Goal: Information Seeking & Learning: Learn about a topic

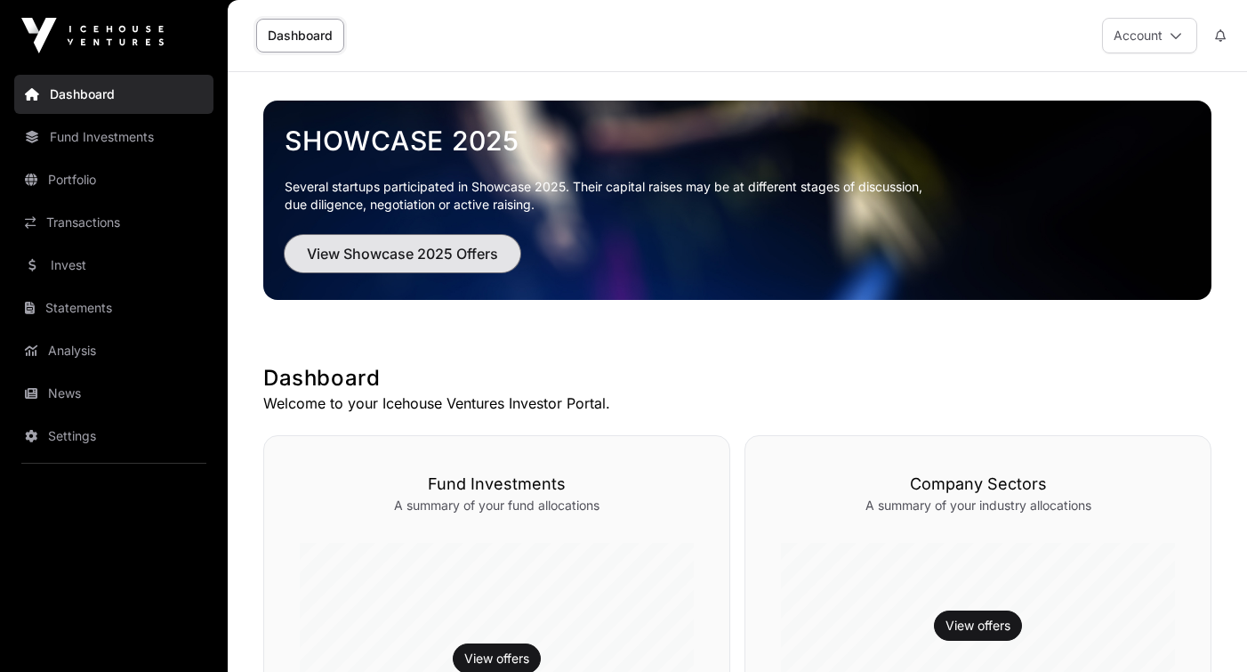
click at [383, 255] on span "View Showcase 2025 Offers" at bounding box center [402, 253] width 191 height 21
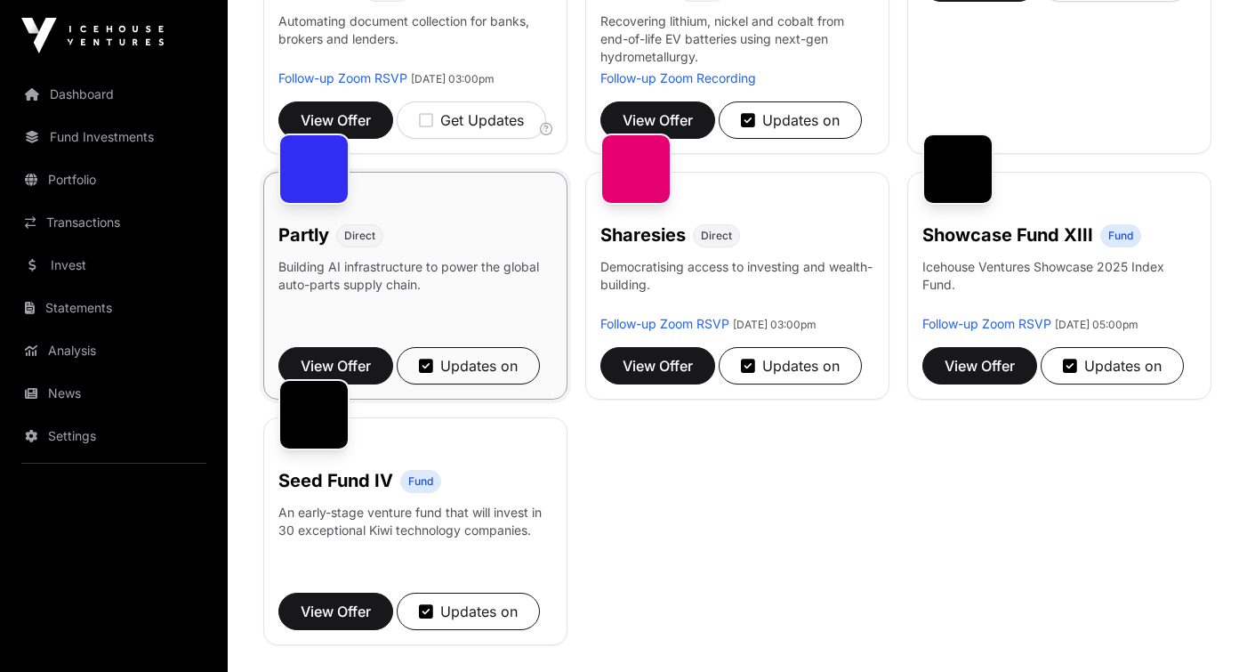
scroll to position [875, 0]
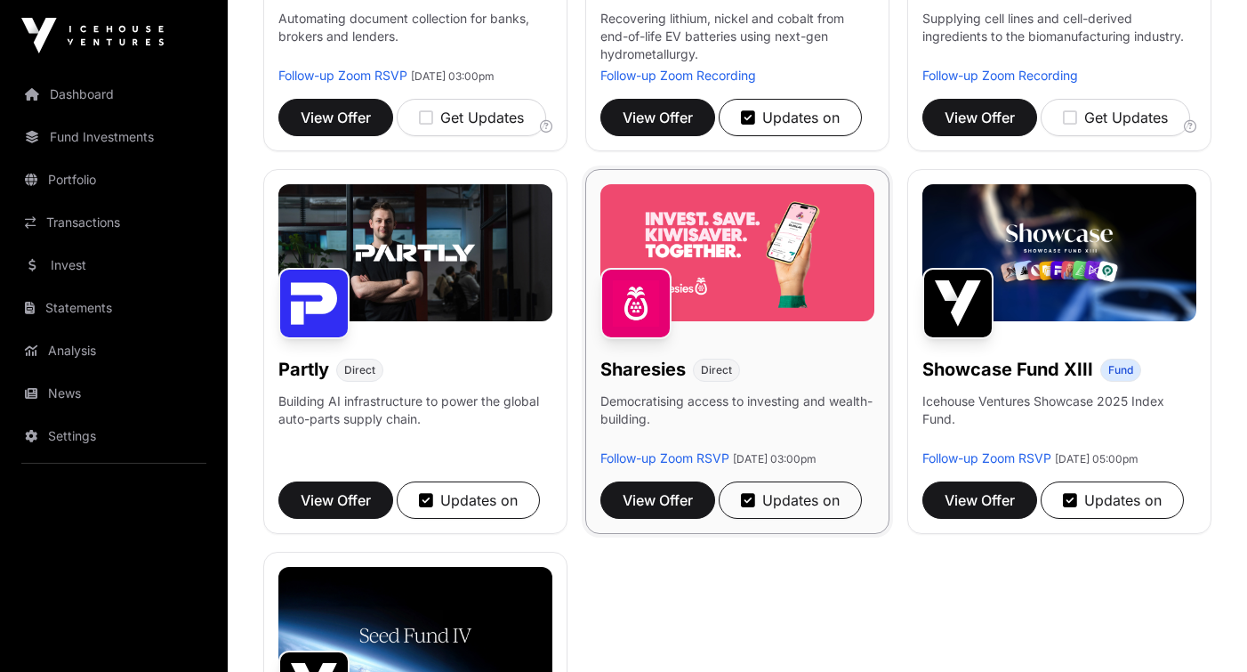
click at [671, 262] on img at bounding box center [738, 252] width 274 height 137
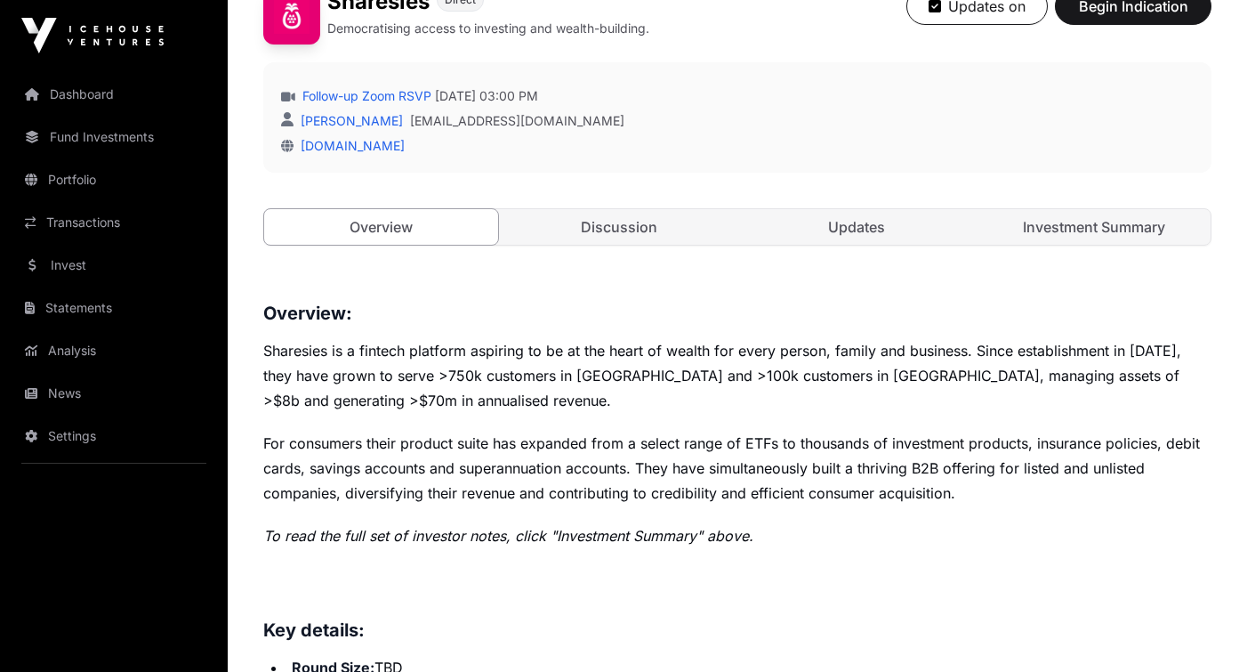
scroll to position [475, 0]
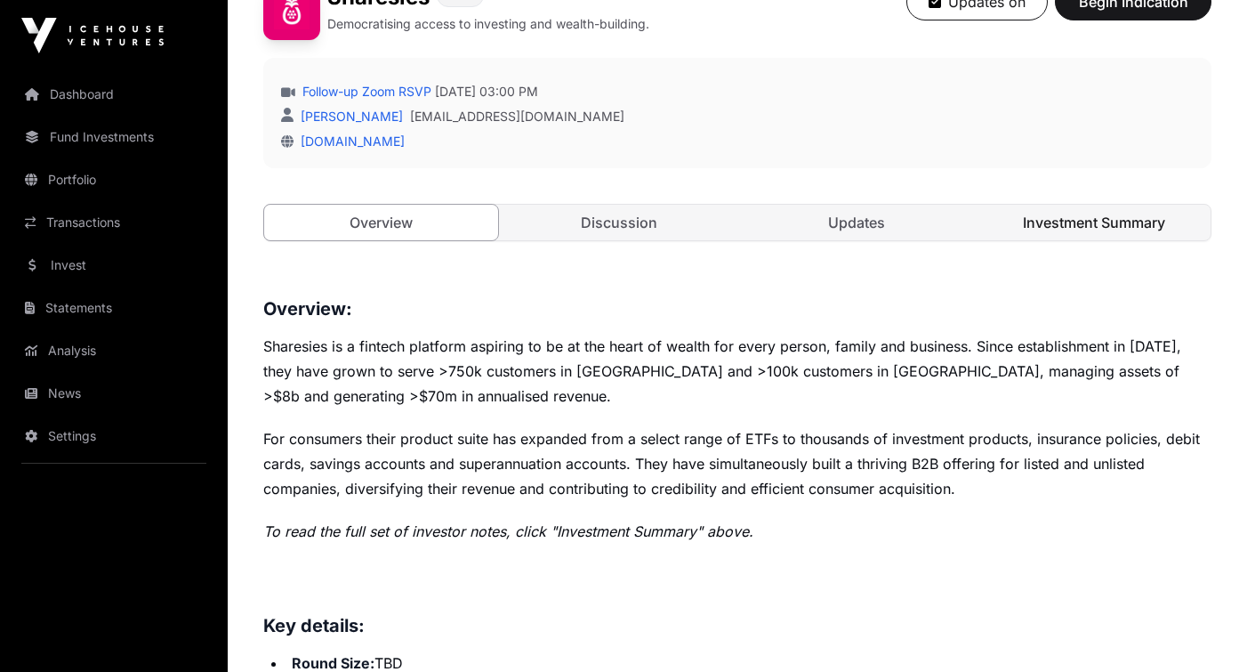
click at [1044, 217] on link "Investment Summary" at bounding box center [1094, 223] width 234 height 36
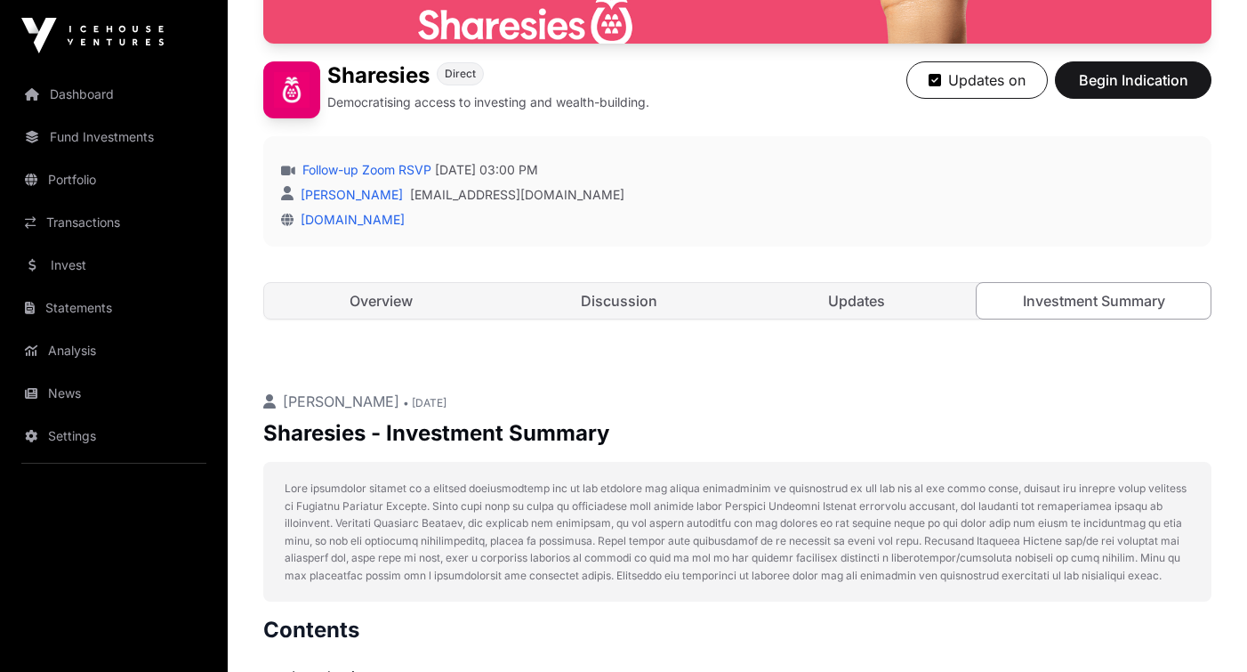
scroll to position [391, 0]
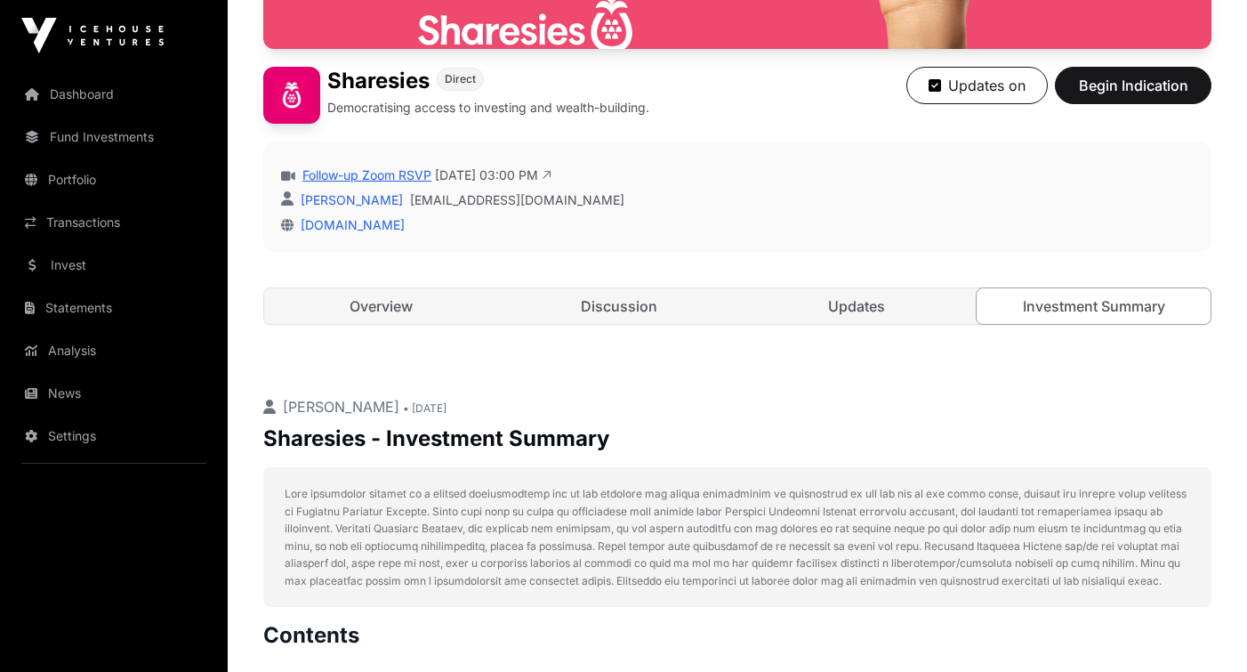
click at [416, 178] on link "Follow-up Zoom RSVP" at bounding box center [365, 175] width 133 height 18
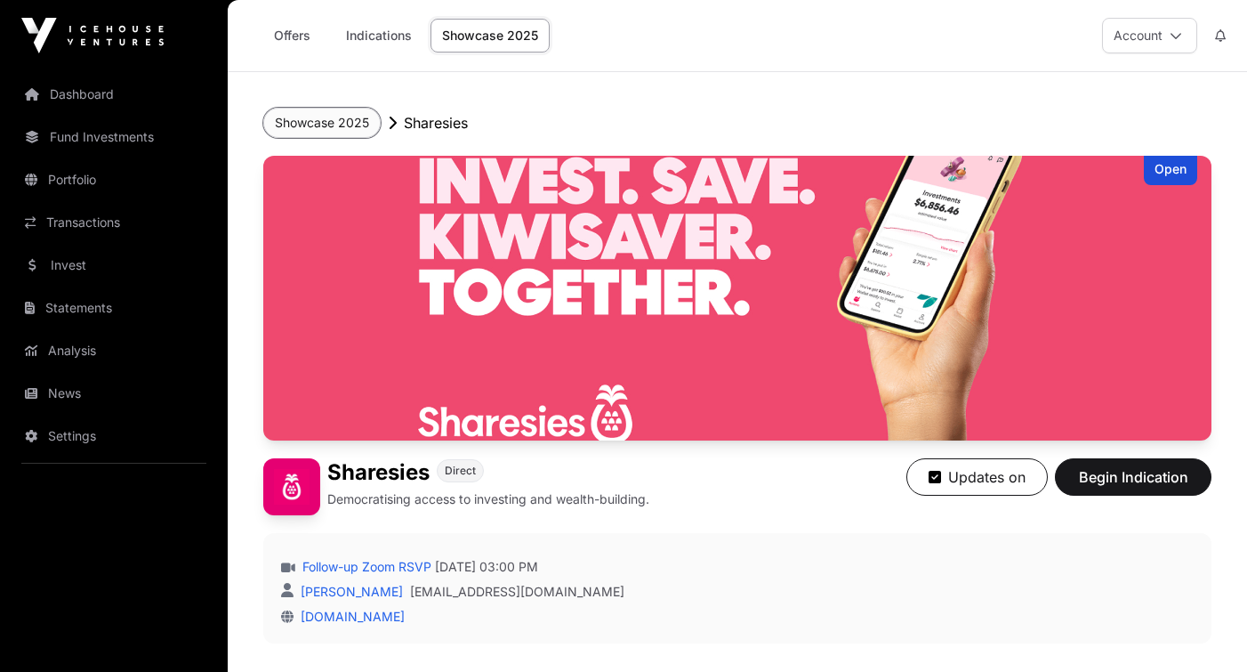
click at [340, 117] on button "Showcase 2025" at bounding box center [321, 123] width 117 height 30
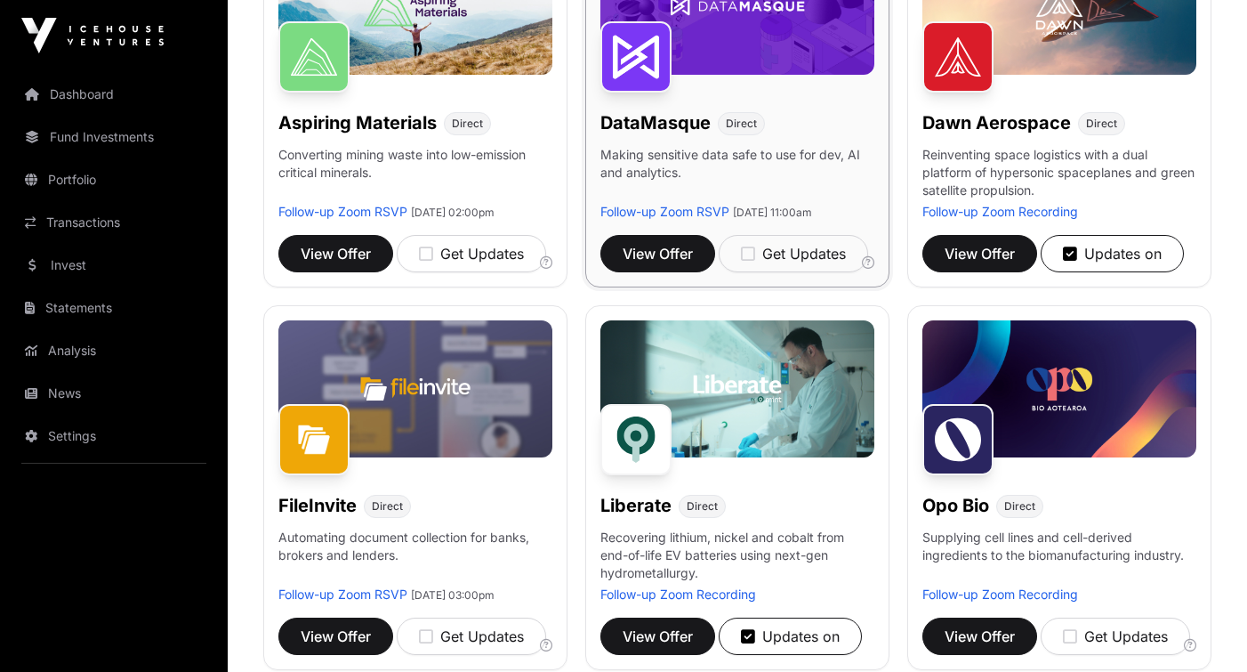
scroll to position [372, 0]
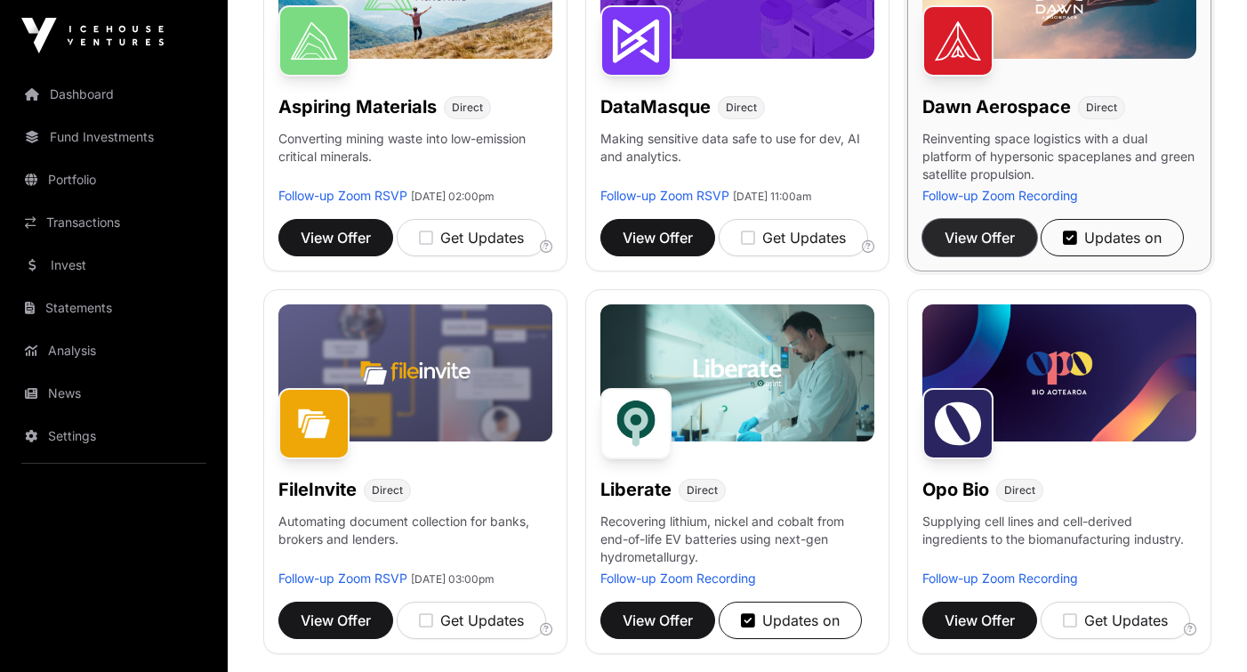
click at [1010, 254] on button "View Offer" at bounding box center [980, 237] width 115 height 37
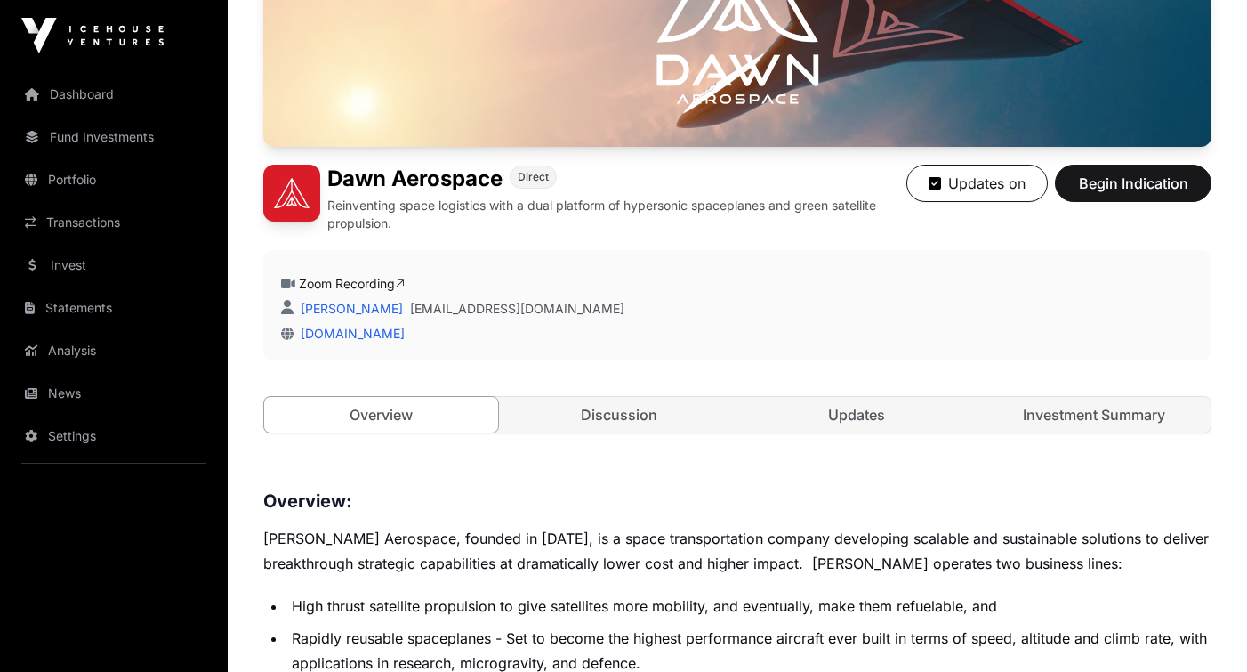
scroll to position [294, 0]
click at [1092, 420] on link "Investment Summary" at bounding box center [1094, 414] width 234 height 36
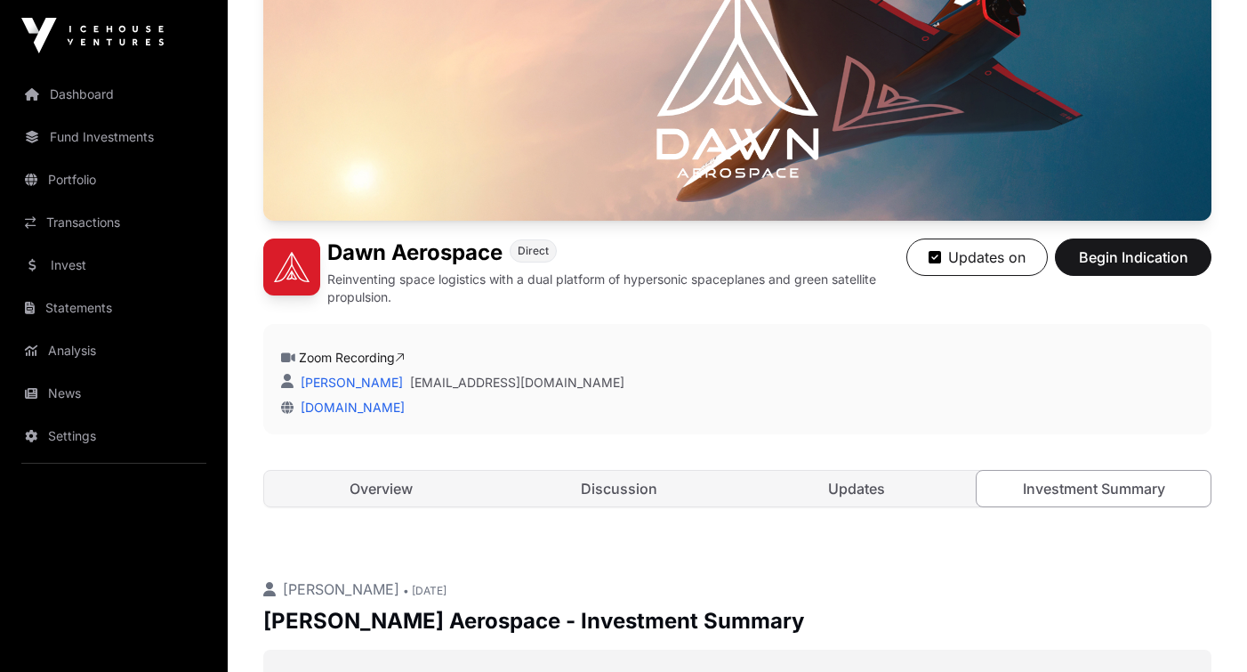
scroll to position [219, 0]
click at [398, 485] on link "Overview" at bounding box center [381, 490] width 234 height 36
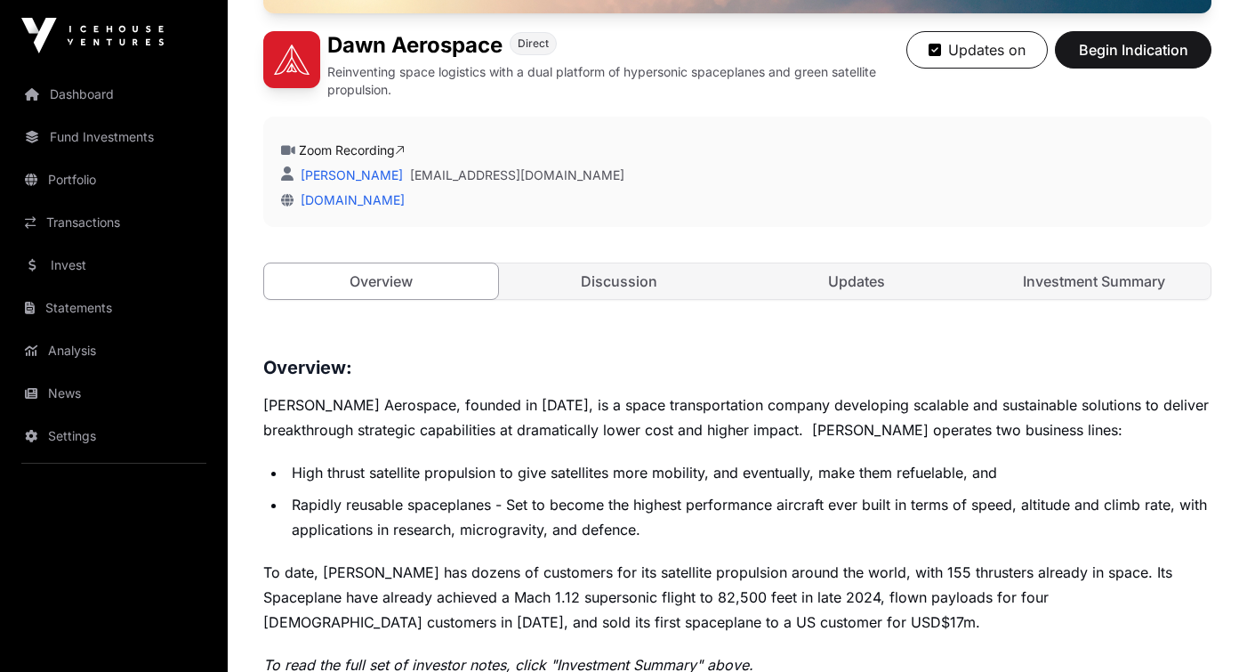
scroll to position [375, 0]
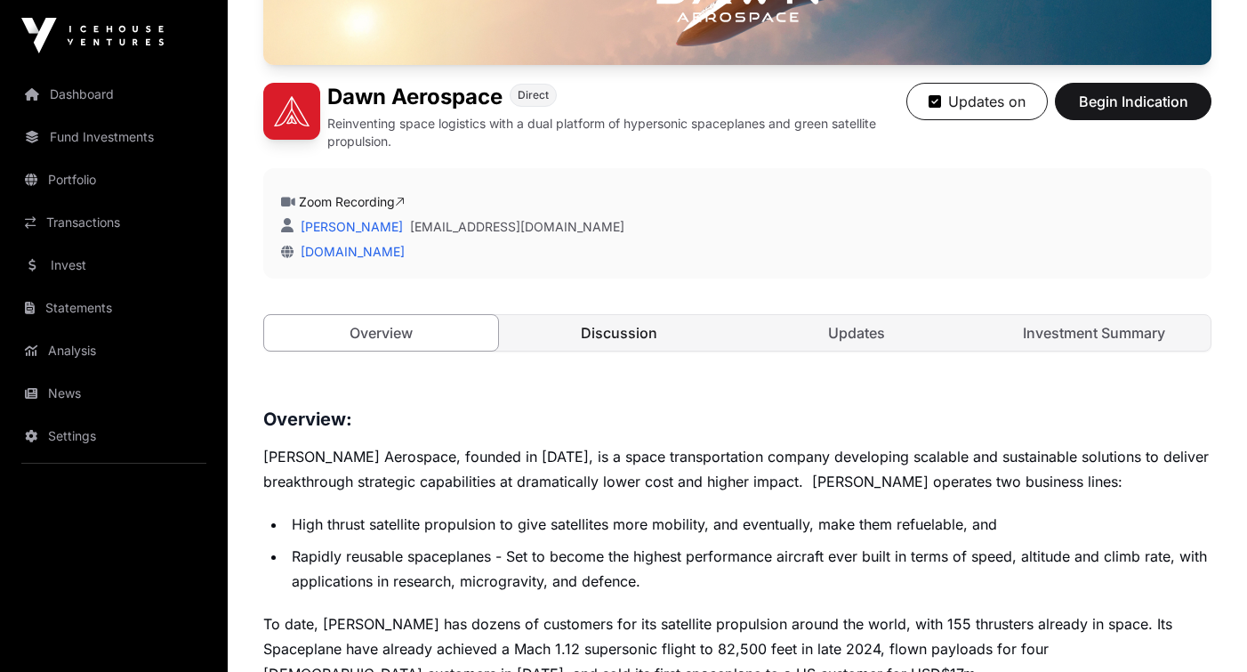
click at [622, 335] on link "Discussion" at bounding box center [619, 333] width 234 height 36
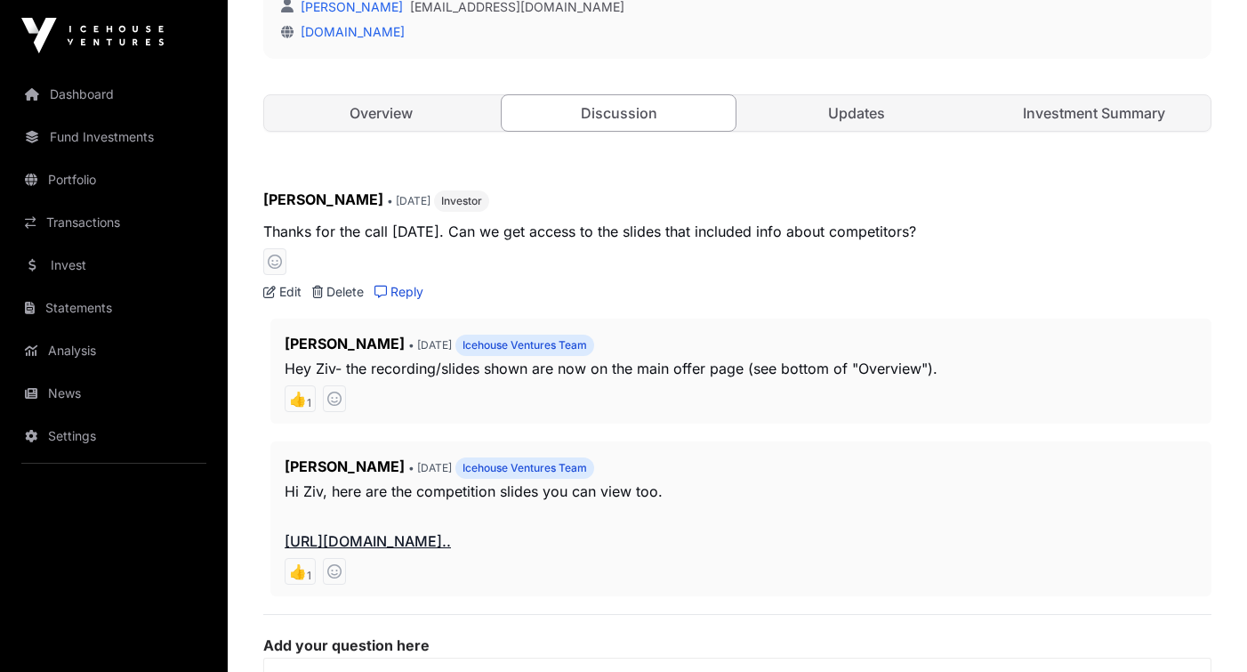
scroll to position [597, 0]
click at [451, 536] on link "[URL][DOMAIN_NAME].." at bounding box center [368, 539] width 166 height 18
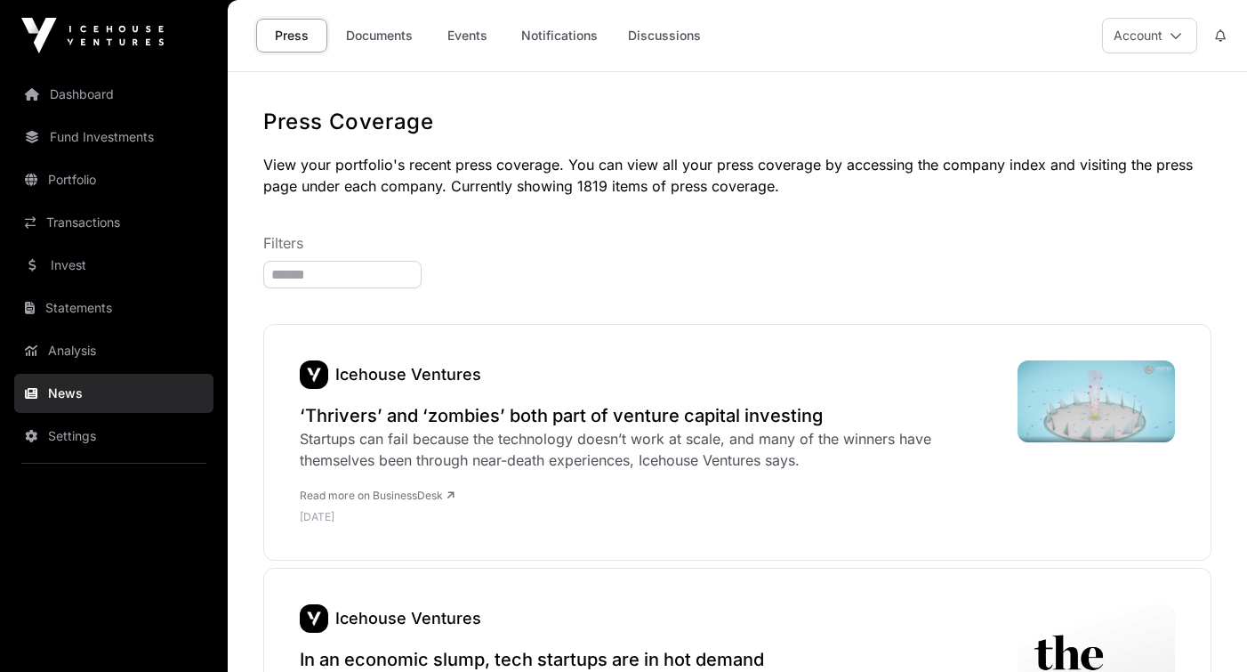
scroll to position [181, 0]
